Goal: Task Accomplishment & Management: Use online tool/utility

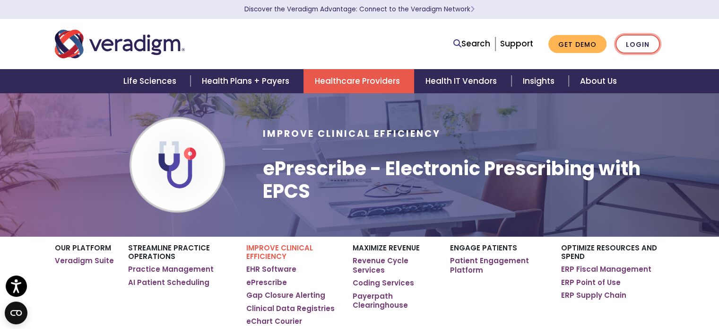
click at [638, 50] on link "Login" at bounding box center [638, 44] width 44 height 19
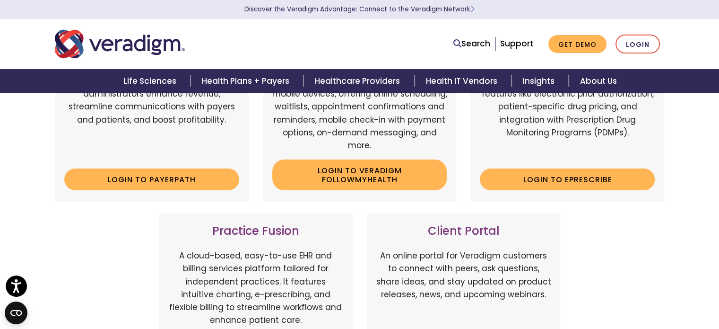
scroll to position [189, 0]
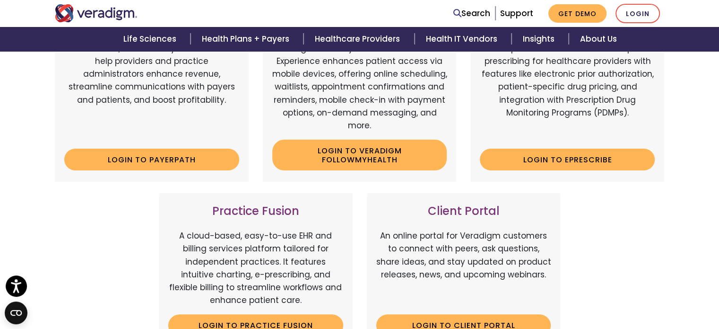
click at [582, 148] on div "ePrescribe A comprehensive solution that simplifies prescribing for healthcare …" at bounding box center [568, 94] width 194 height 176
click at [568, 158] on link "Login to ePrescribe" at bounding box center [567, 160] width 175 height 22
